Goal: Information Seeking & Learning: Learn about a topic

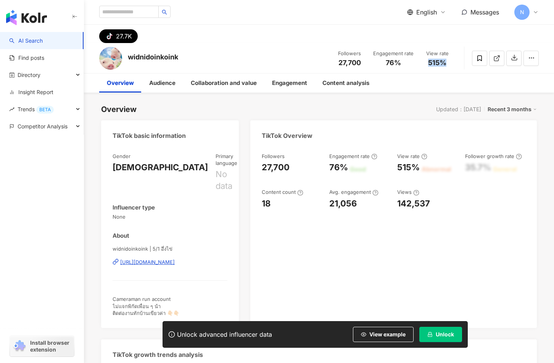
drag, startPoint x: 429, startPoint y: 64, endPoint x: 422, endPoint y: 64, distance: 7.2
click at [422, 64] on div "View rate 515%" at bounding box center [437, 58] width 38 height 16
